Goal: Transaction & Acquisition: Purchase product/service

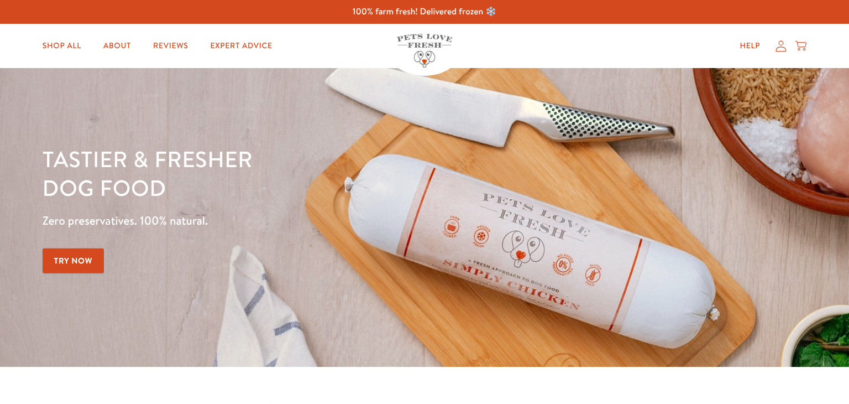
click at [70, 265] on link "Try Now" at bounding box center [74, 260] width 62 height 25
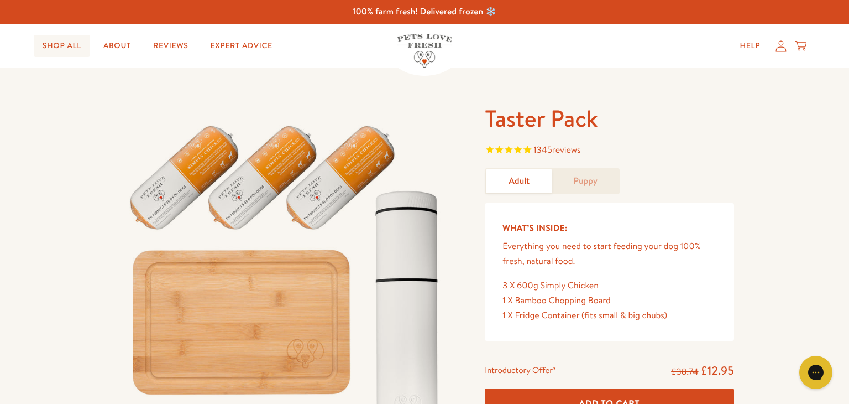
click at [61, 44] on link "Shop All" at bounding box center [62, 46] width 56 height 22
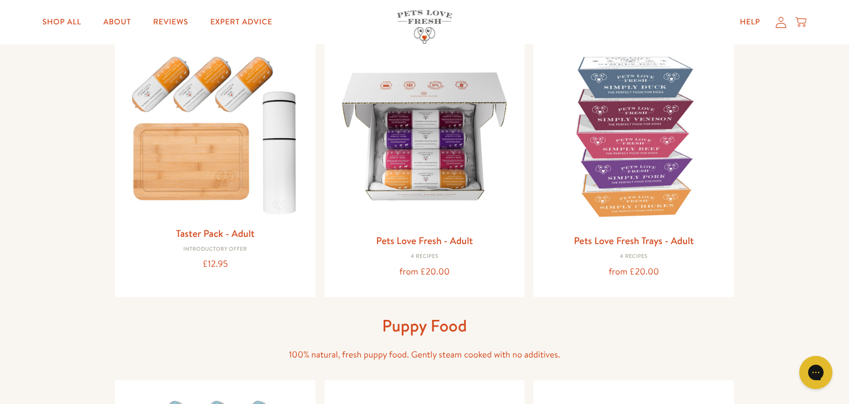
scroll to position [111, 0]
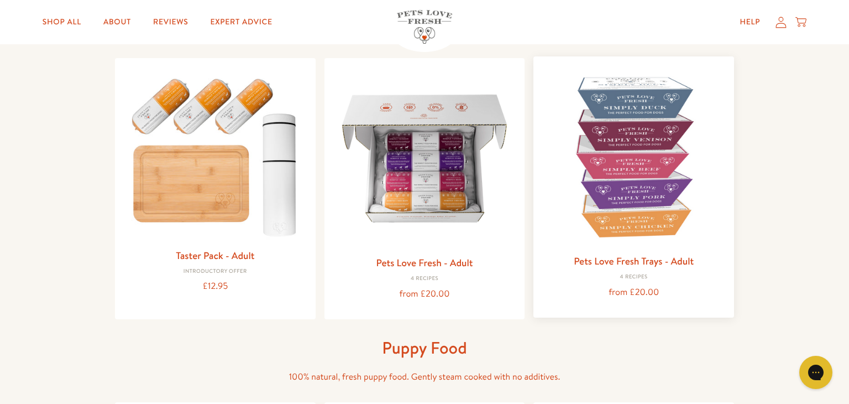
click at [637, 238] on img at bounding box center [633, 156] width 183 height 183
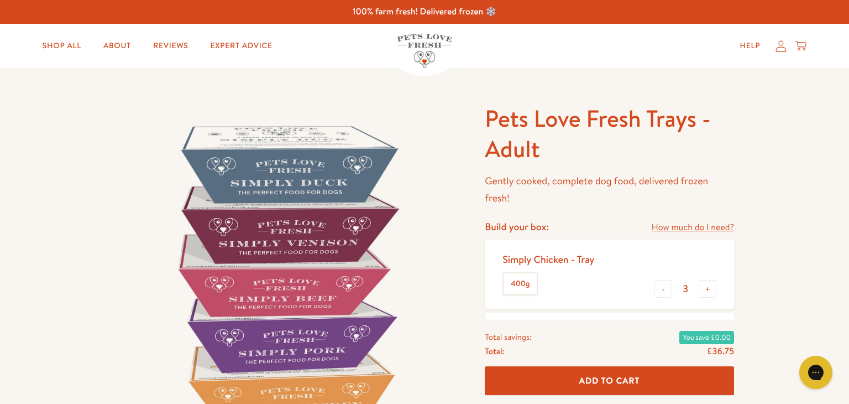
click at [569, 290] on div "Simply Chicken - Tray 400g" at bounding box center [553, 273] width 101 height 51
click at [605, 288] on div "Simply Chicken - Tray 400g - 3 +" at bounding box center [609, 273] width 249 height 69
click at [643, 286] on div "Simply Chicken - Tray 400g - 3 +" at bounding box center [609, 273] width 249 height 69
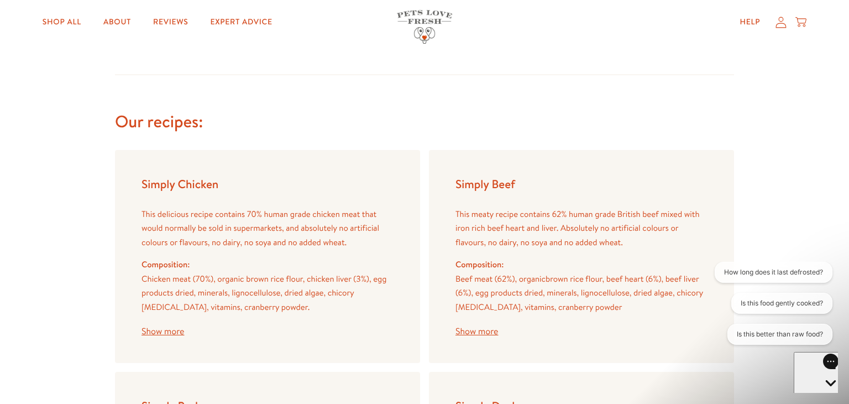
scroll to position [1234, 0]
